Goal: Transaction & Acquisition: Purchase product/service

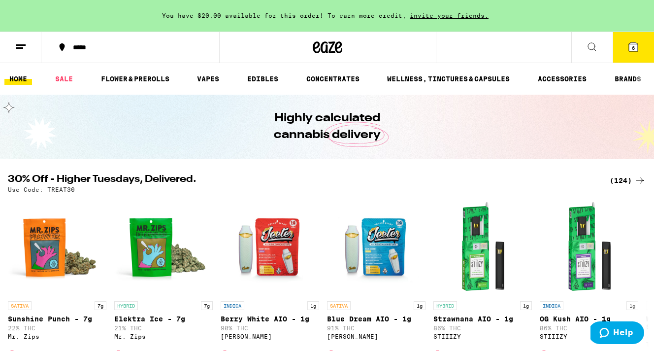
click at [630, 47] on icon at bounding box center [633, 46] width 9 height 9
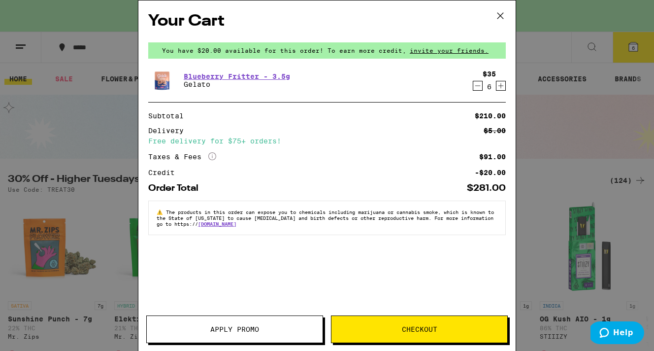
click at [476, 90] on icon "Decrement" at bounding box center [477, 86] width 9 height 12
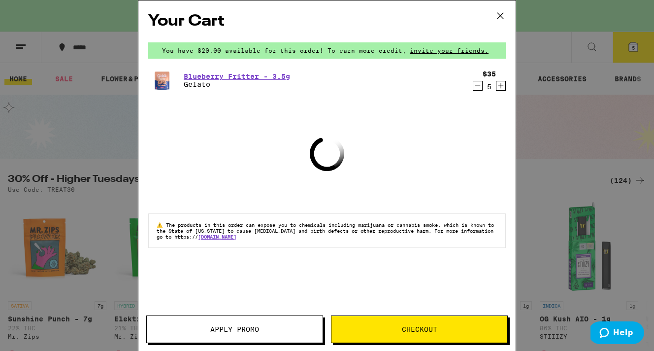
click at [476, 90] on icon "Decrement" at bounding box center [477, 86] width 9 height 12
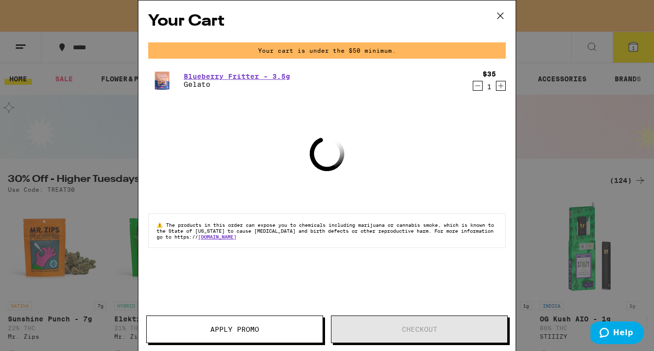
click at [476, 90] on icon "Decrement" at bounding box center [477, 86] width 9 height 12
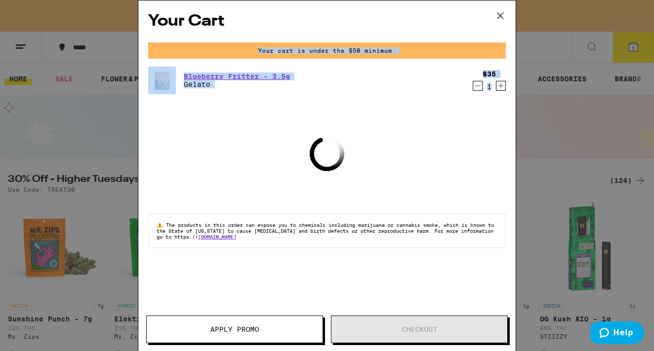
click at [476, 90] on div "Your Cart Your cart is under the $50 minimum. Blueberry Fritter - 3.5g Gelato $…" at bounding box center [327, 175] width 654 height 351
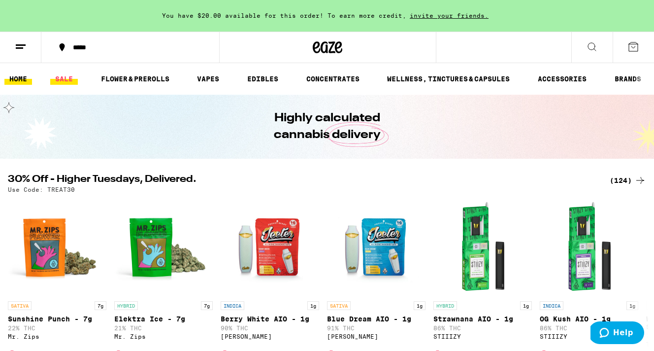
click at [61, 78] on link "SALE" at bounding box center [64, 79] width 28 height 12
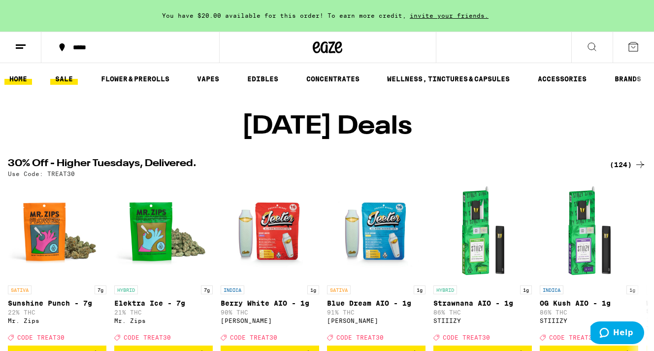
click at [15, 76] on link "HOME" at bounding box center [18, 79] width 28 height 12
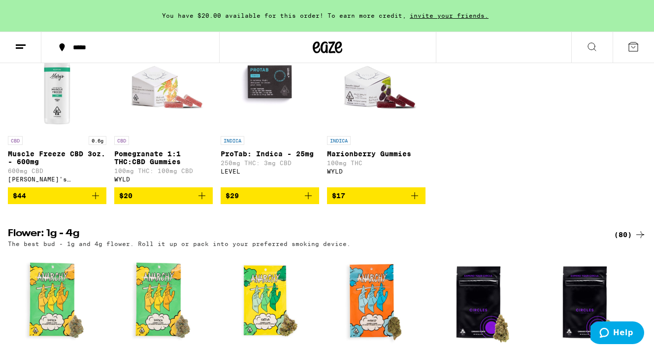
scroll to position [846, 0]
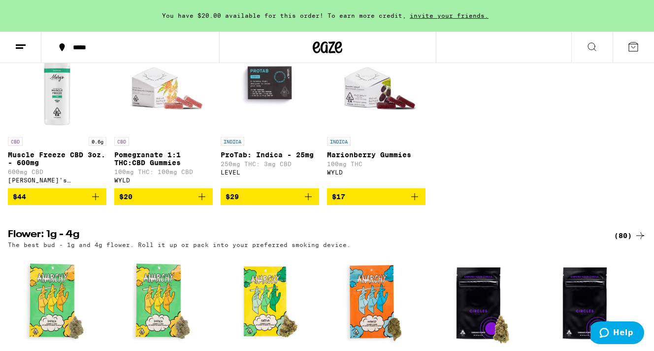
click at [361, 97] on img "Open page for Marionberry Gummies from WYLD" at bounding box center [376, 82] width 98 height 98
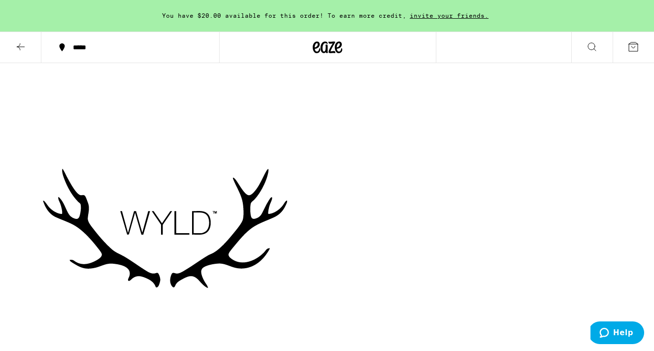
click at [328, 47] on icon at bounding box center [328, 47] width 30 height 18
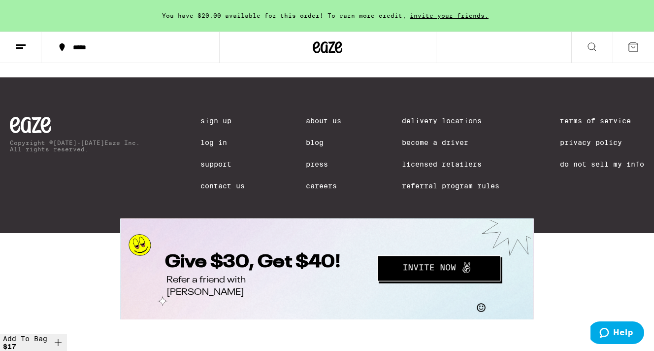
scroll to position [4579, 0]
